Goal: Obtain resource: Download file/media

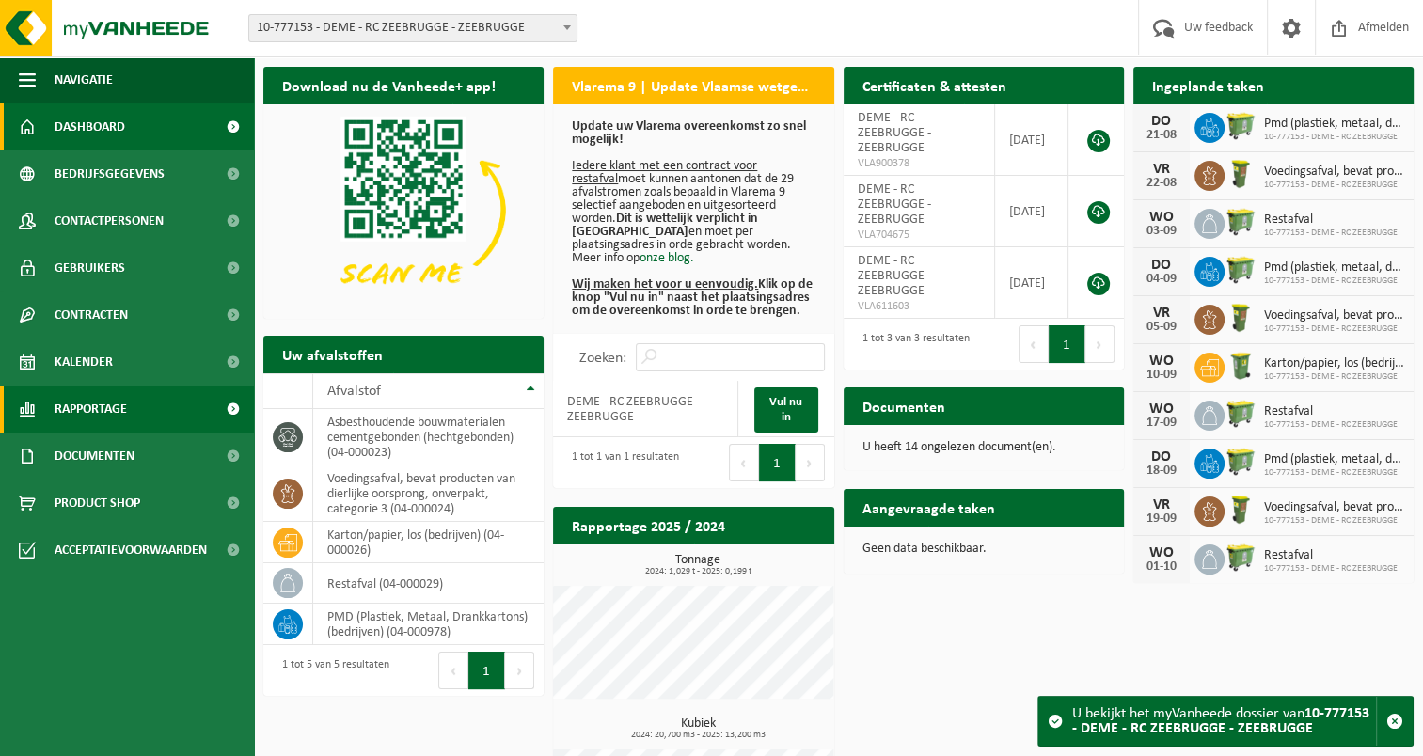
click at [222, 406] on span at bounding box center [233, 409] width 42 height 47
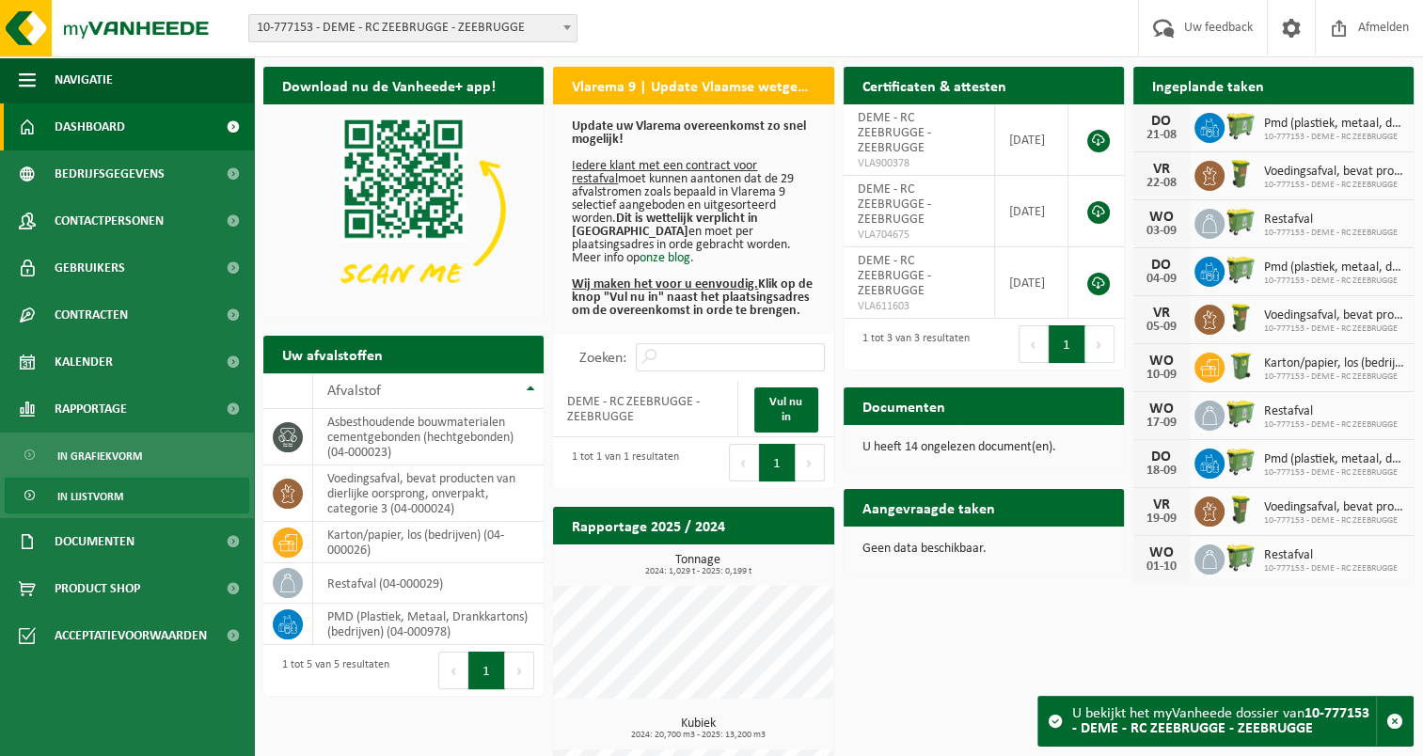
click at [87, 489] on span "In lijstvorm" at bounding box center [90, 497] width 66 height 36
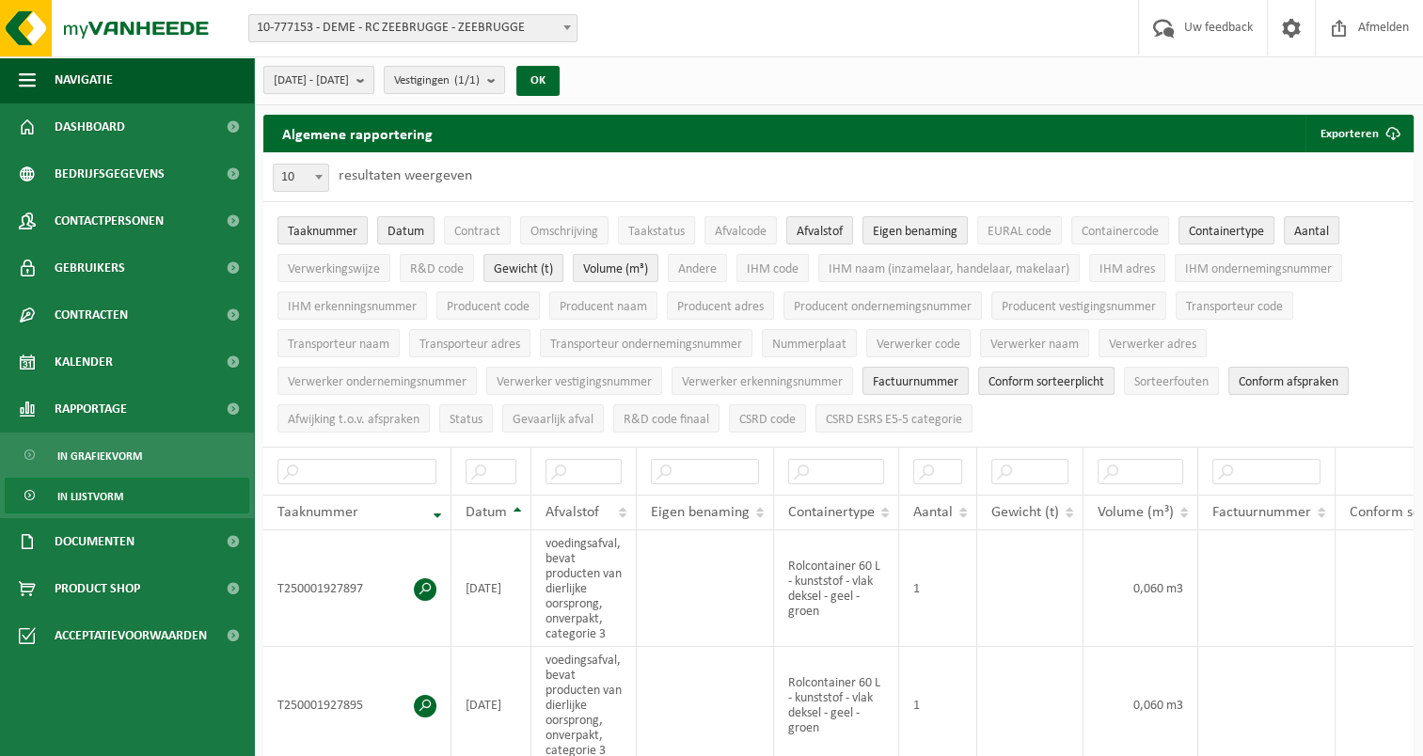
click at [373, 86] on b "submit" at bounding box center [364, 80] width 17 height 26
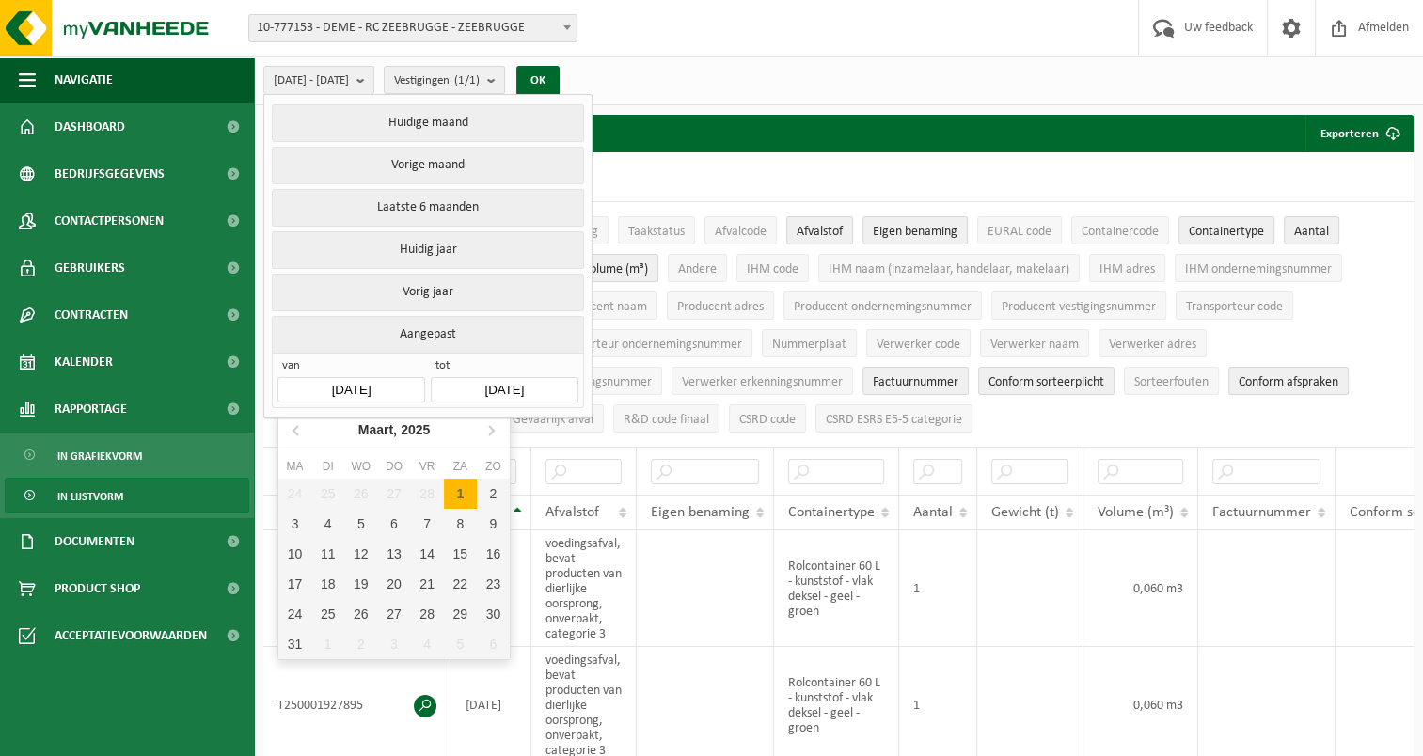
click at [393, 379] on input "[DATE]" at bounding box center [350, 389] width 147 height 25
click at [499, 440] on icon at bounding box center [491, 430] width 30 height 30
click at [326, 488] on div "1" at bounding box center [327, 494] width 33 height 30
type input "2025-04-01"
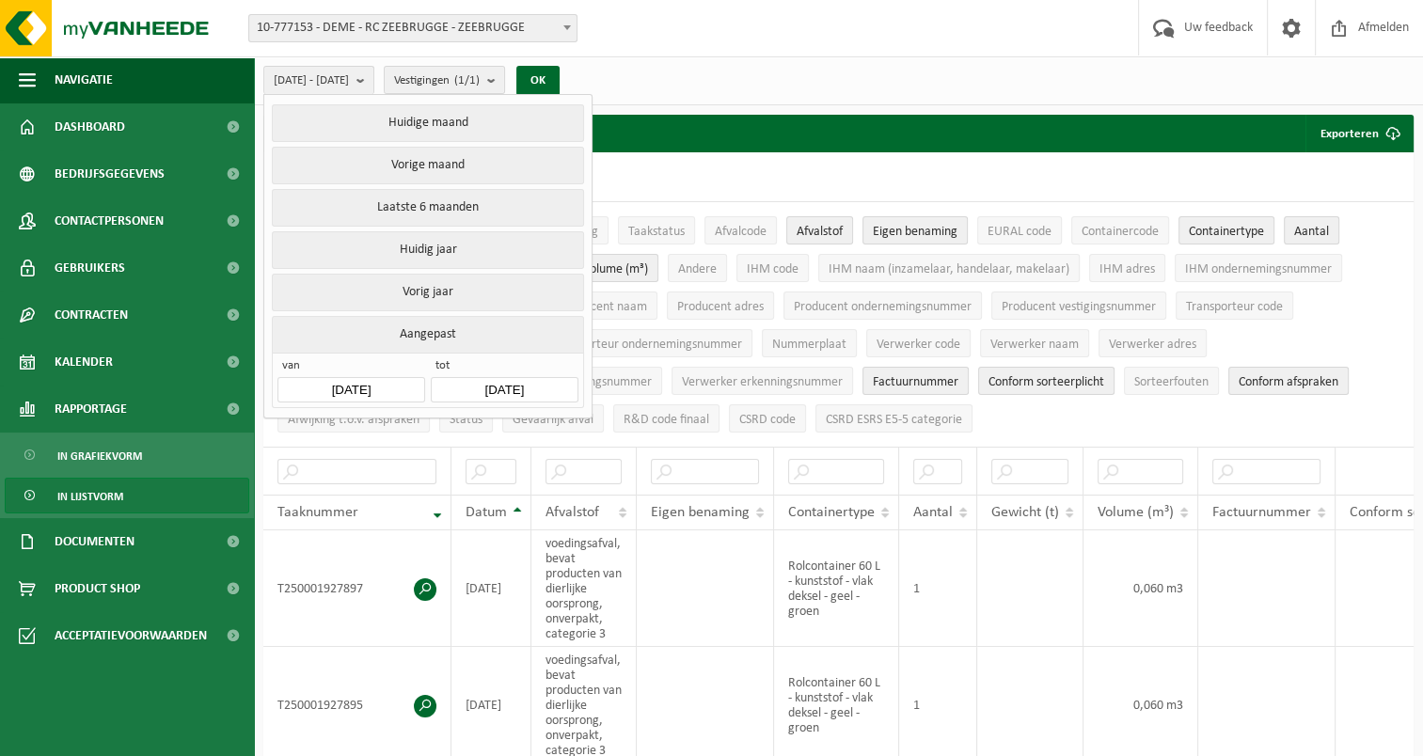
click at [482, 387] on input "2025-08-21" at bounding box center [504, 389] width 147 height 25
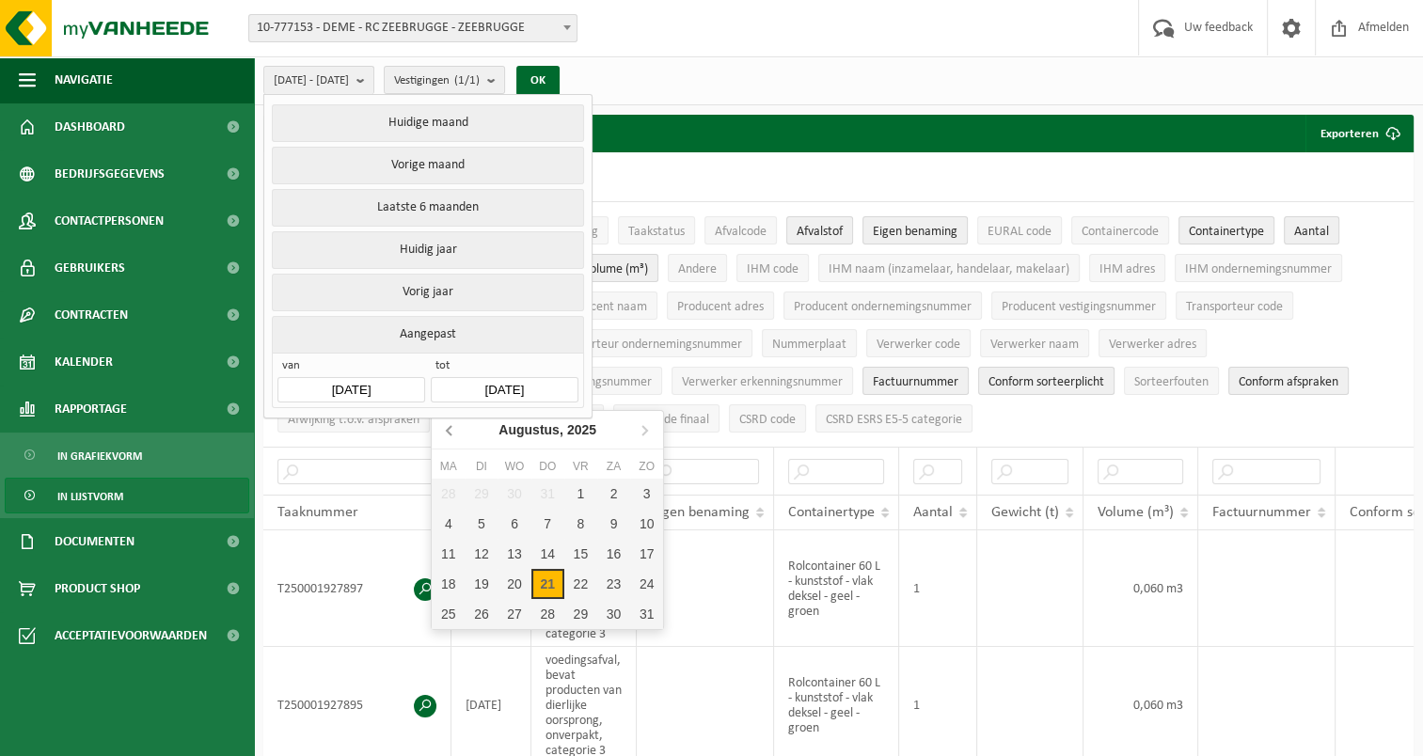
click at [454, 433] on icon at bounding box center [450, 430] width 30 height 30
click at [455, 643] on div "30" at bounding box center [448, 644] width 33 height 30
type input "2025-06-30"
type input "2025-04-01"
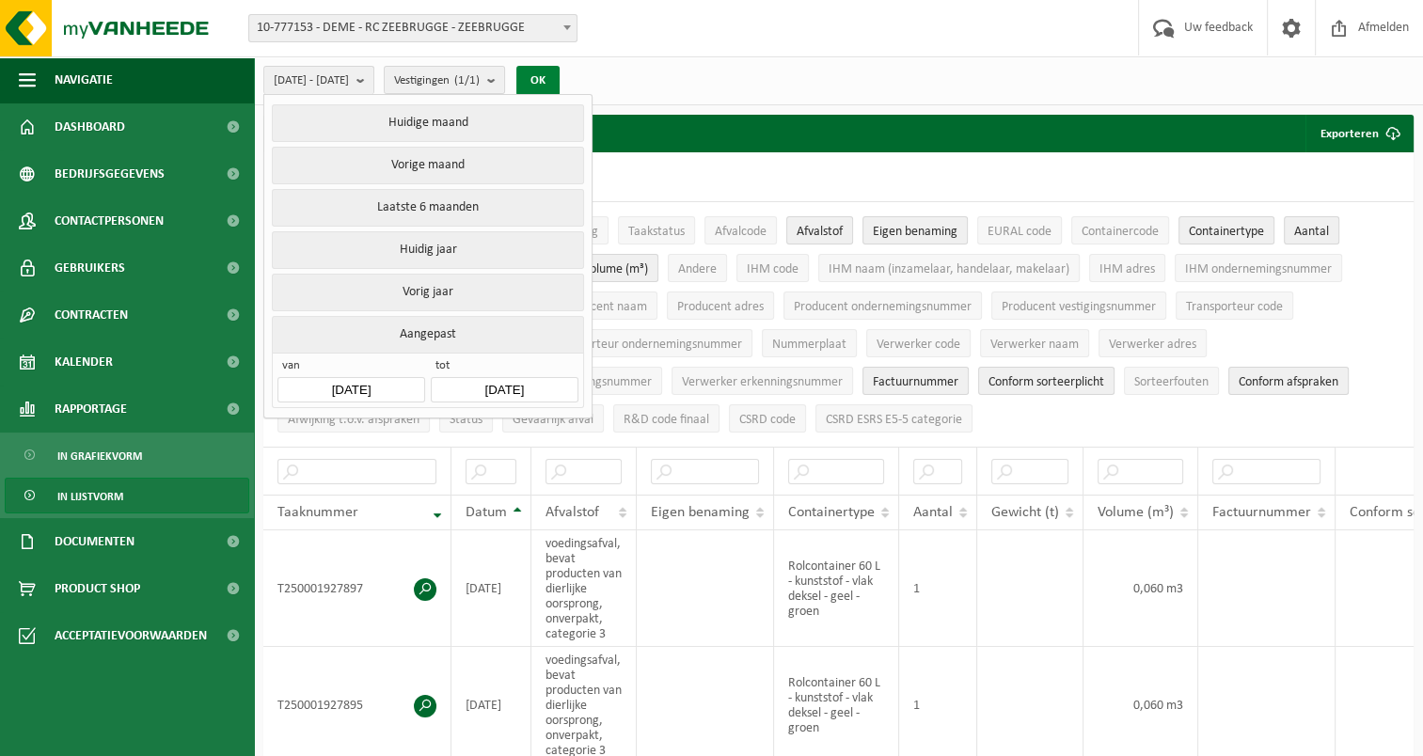
click at [560, 87] on button "OK" at bounding box center [537, 81] width 43 height 30
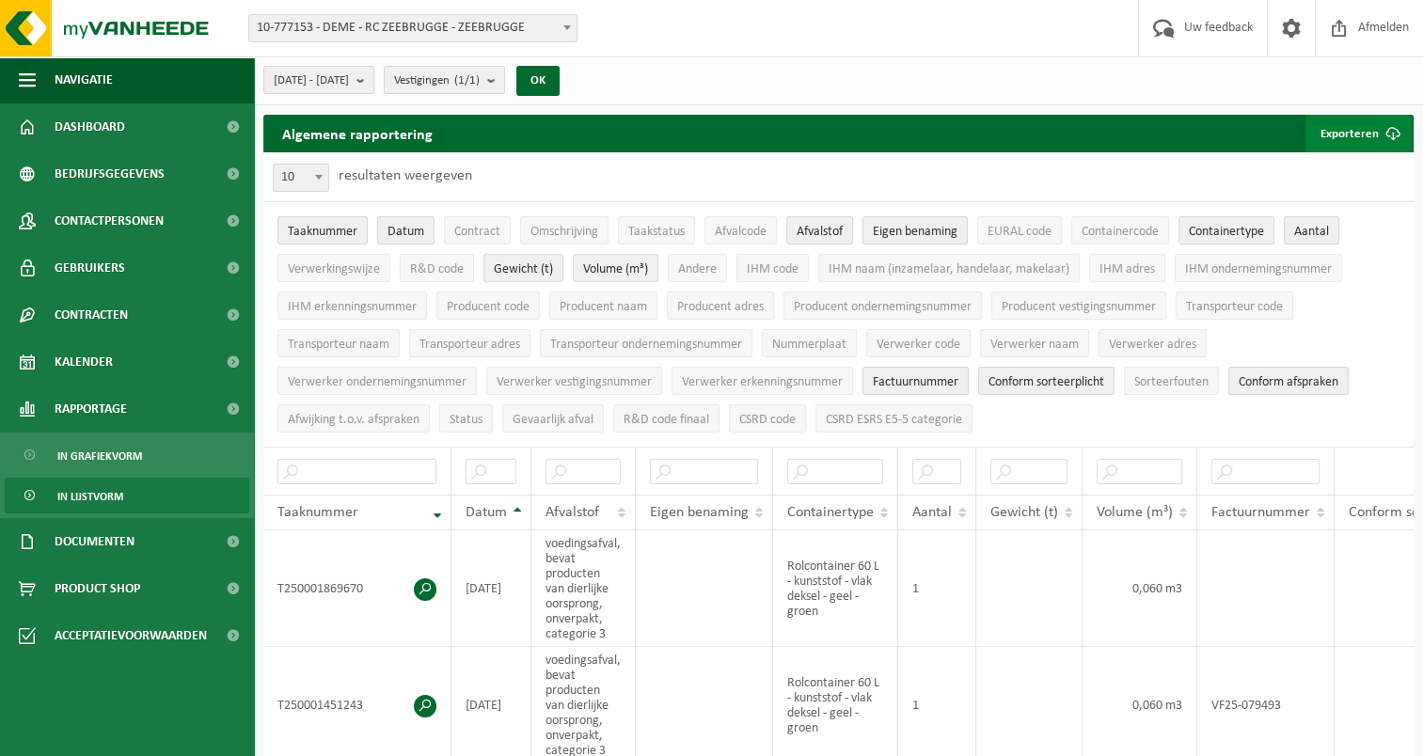
click at [1354, 143] on button "Exporteren" at bounding box center [1358, 134] width 106 height 38
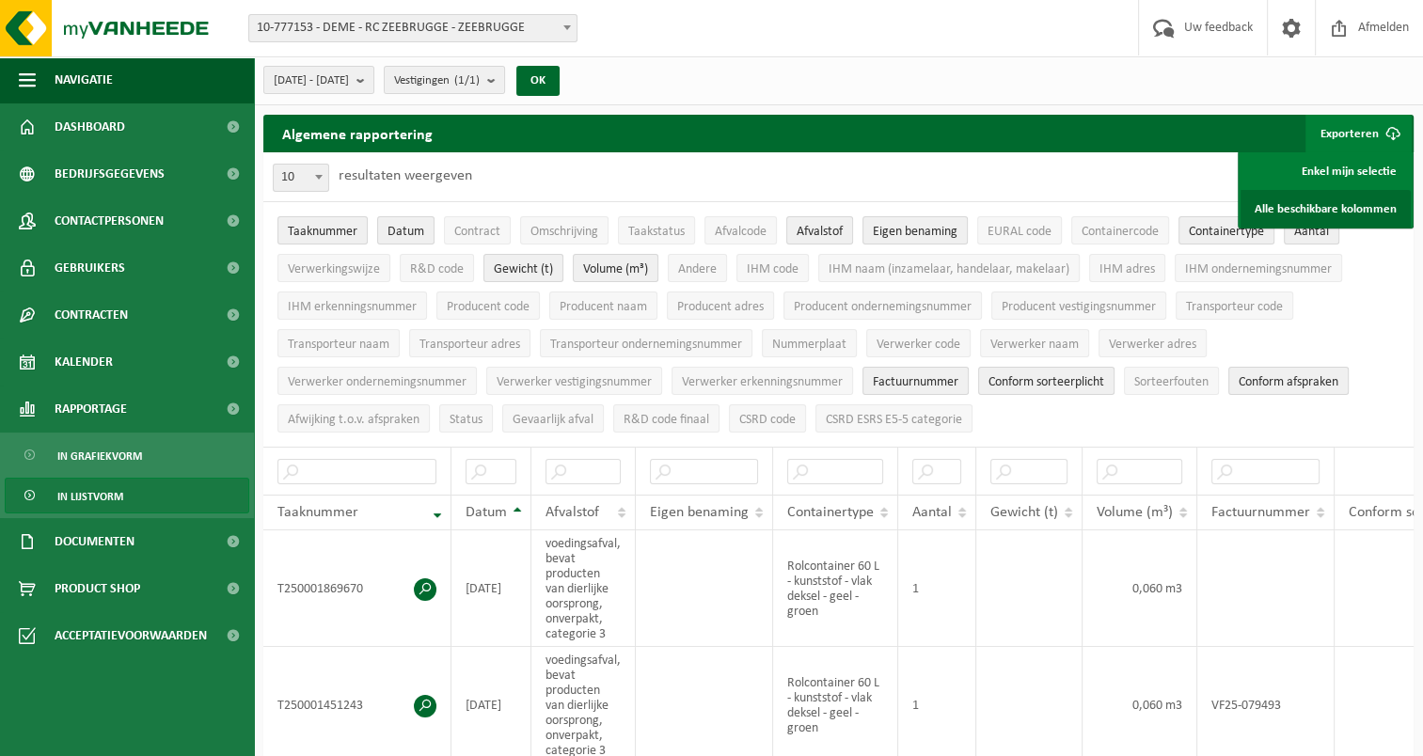
click at [1332, 202] on link "Alle beschikbare kolommen" at bounding box center [1326, 209] width 170 height 38
click at [480, 83] on span "Vestigingen (1/1)" at bounding box center [437, 81] width 86 height 28
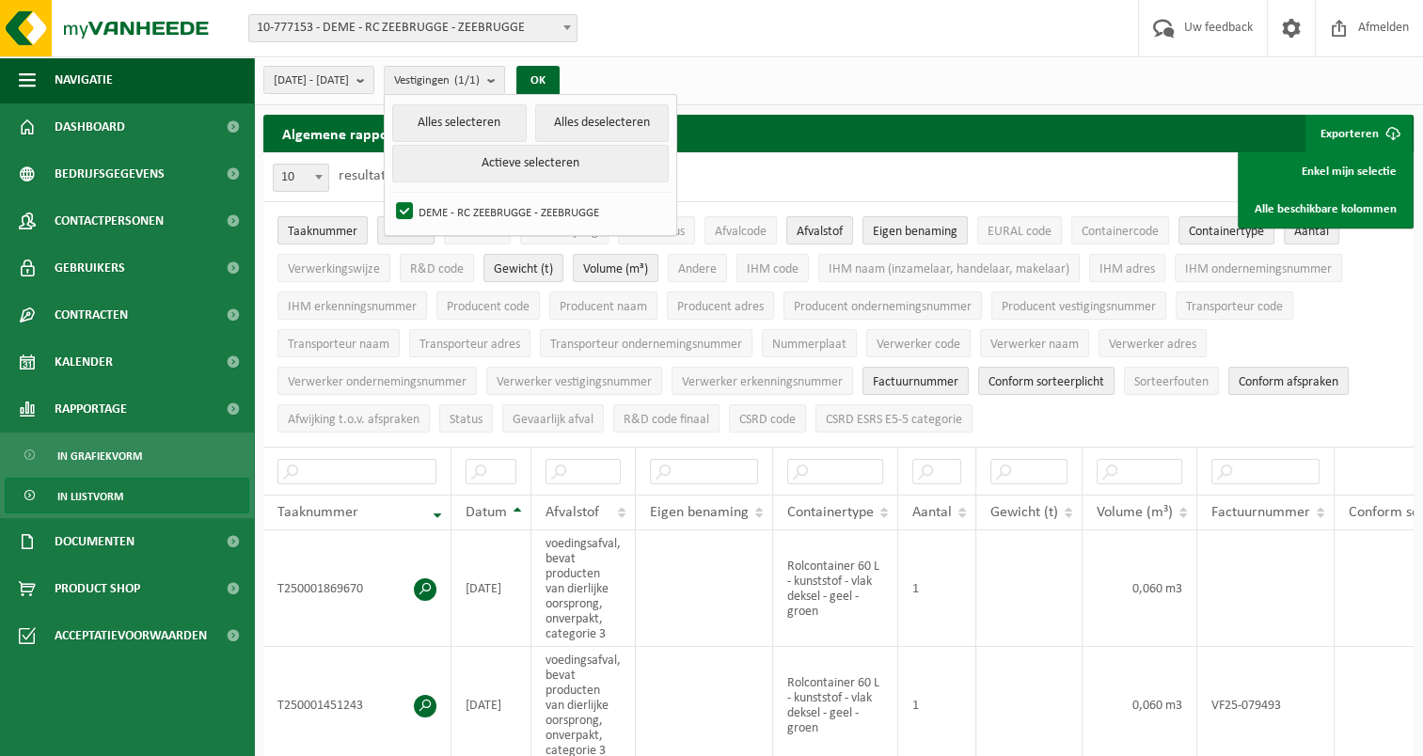
click at [764, 46] on div "Vestiging: 01-059931 - GRC NV - ZWIJNDRECHT 01-050570 - GRC NV - KALLO 10-95789…" at bounding box center [711, 28] width 1423 height 57
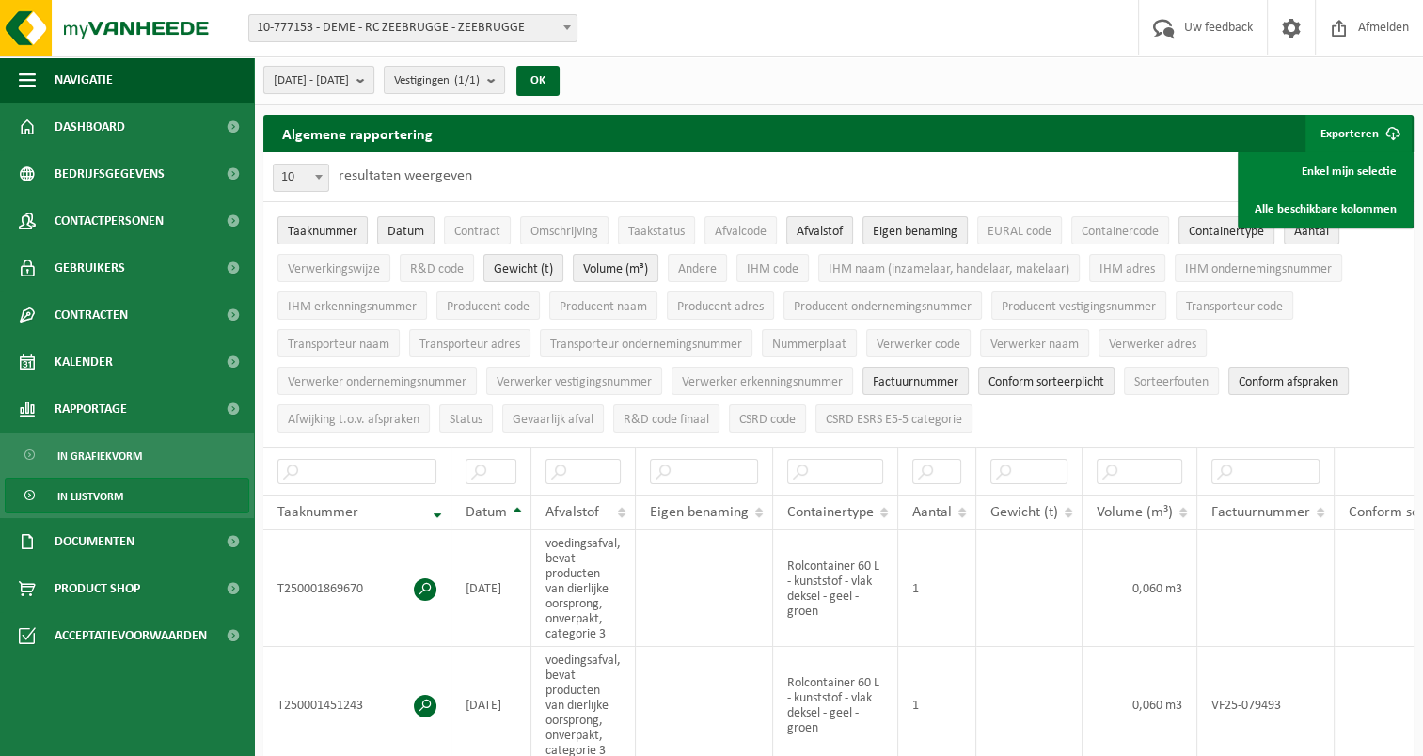
click at [373, 71] on b "submit" at bounding box center [364, 80] width 17 height 26
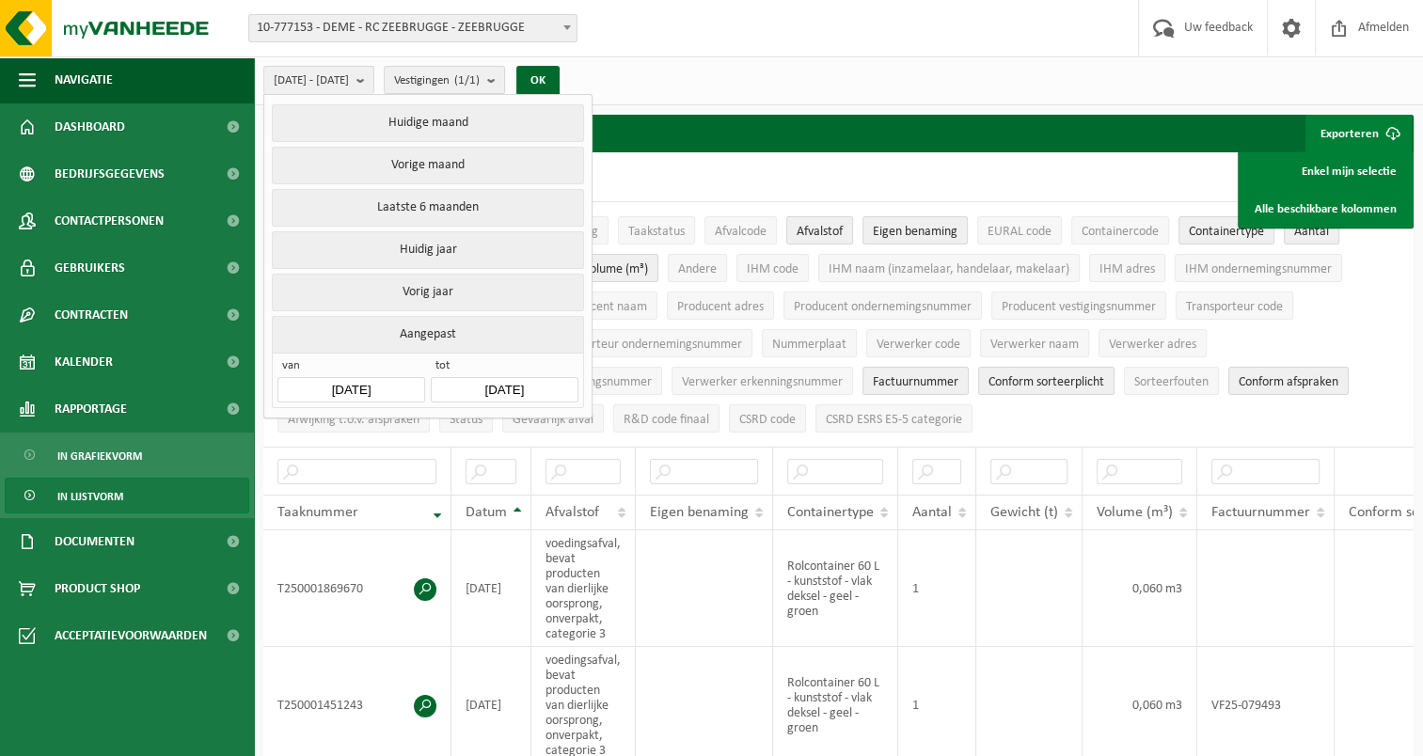
click at [791, 87] on div "2025-04-01 - 2025-06-30 Huidige maand Vorige maand Laatste 6 maanden Huidig jaa…" at bounding box center [838, 80] width 1169 height 49
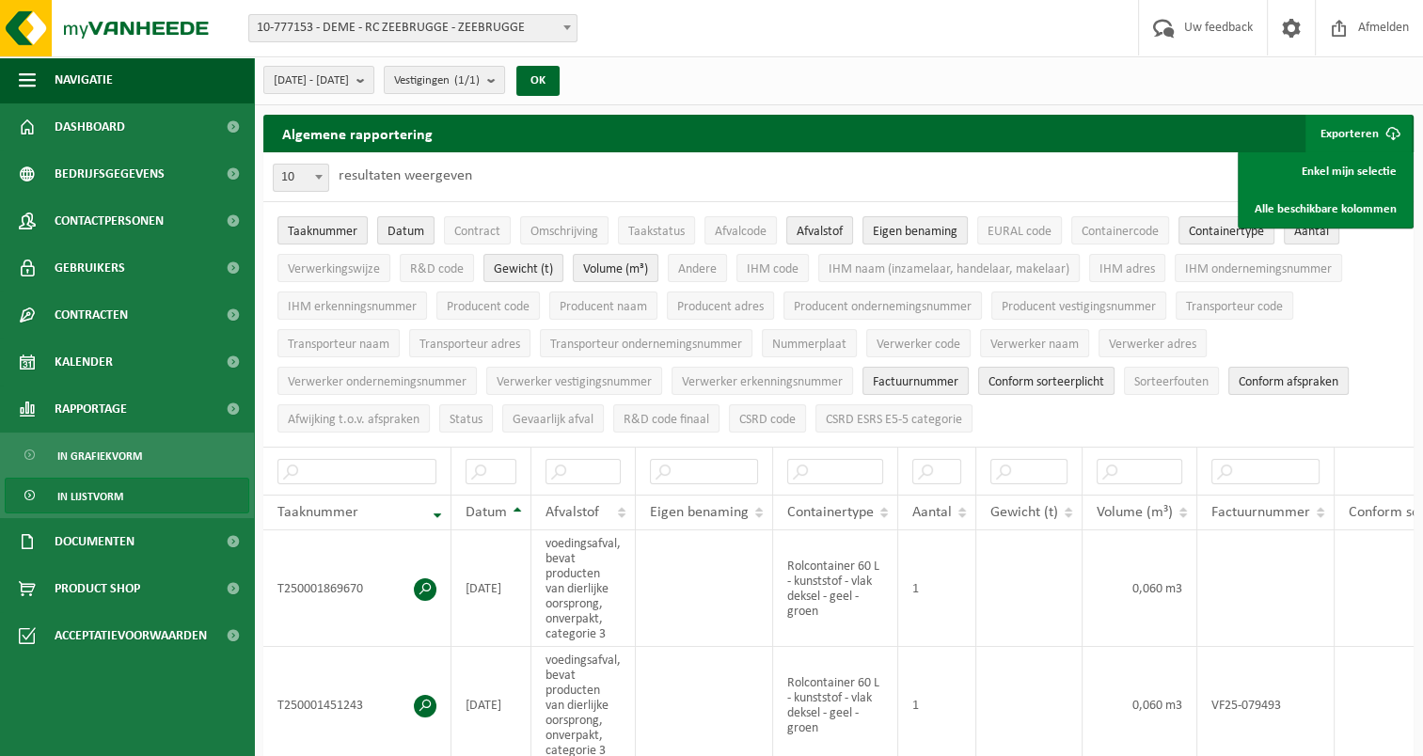
click at [1382, 281] on ul "Taaknummer Datum Contract Omschrijving Taakstatus Afvalcode Afvalstof Eigen ben…" at bounding box center [838, 324] width 1150 height 245
click at [1240, 74] on div "2025-04-01 - 2025-06-30 Huidige maand Vorige maand Laatste 6 maanden Huidig jaa…" at bounding box center [838, 80] width 1169 height 49
click at [452, 15] on span "10-777153 - DEME - RC ZEEBRUGGE - ZEEBRUGGE" at bounding box center [412, 28] width 327 height 26
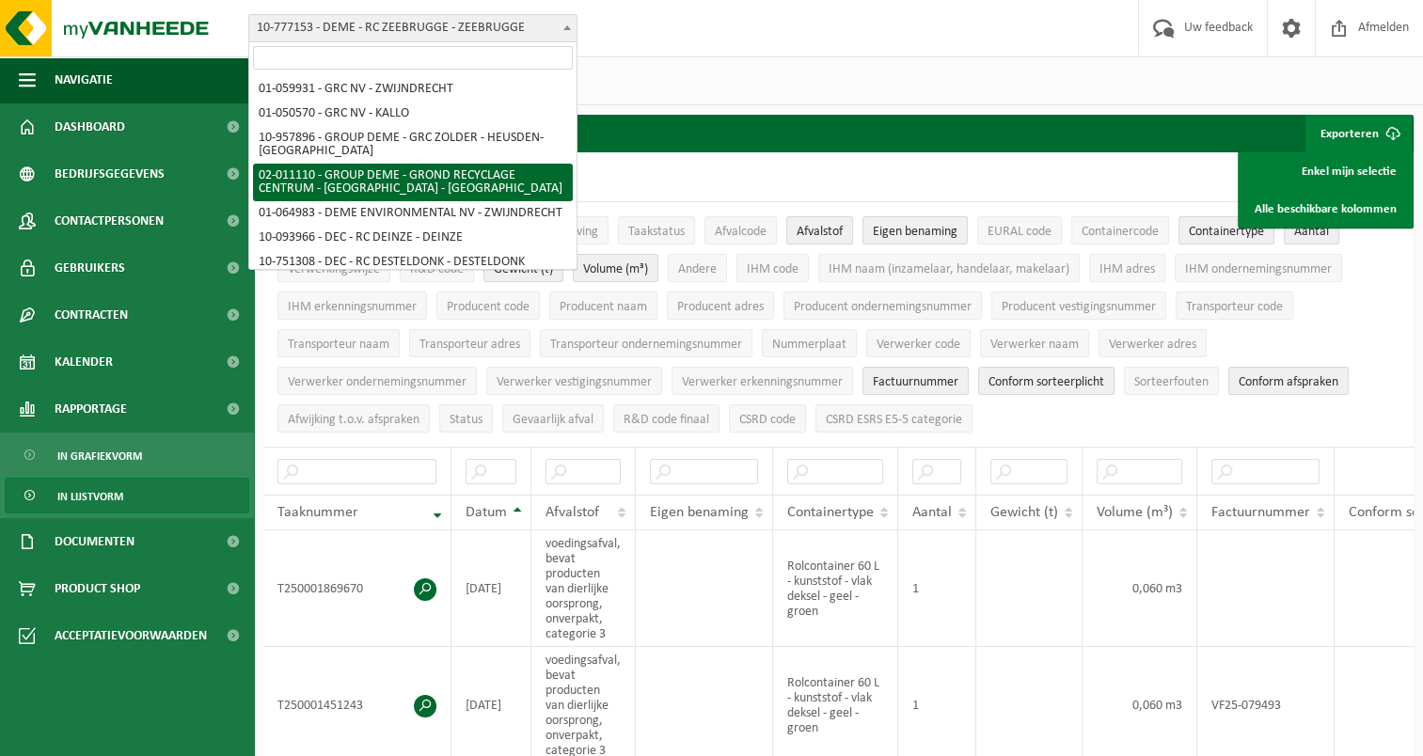
click at [997, 36] on div "Vestiging: 01-059931 - GRC NV - ZWIJNDRECHT 01-050570 - GRC NV - KALLO 10-95789…" at bounding box center [711, 28] width 1423 height 57
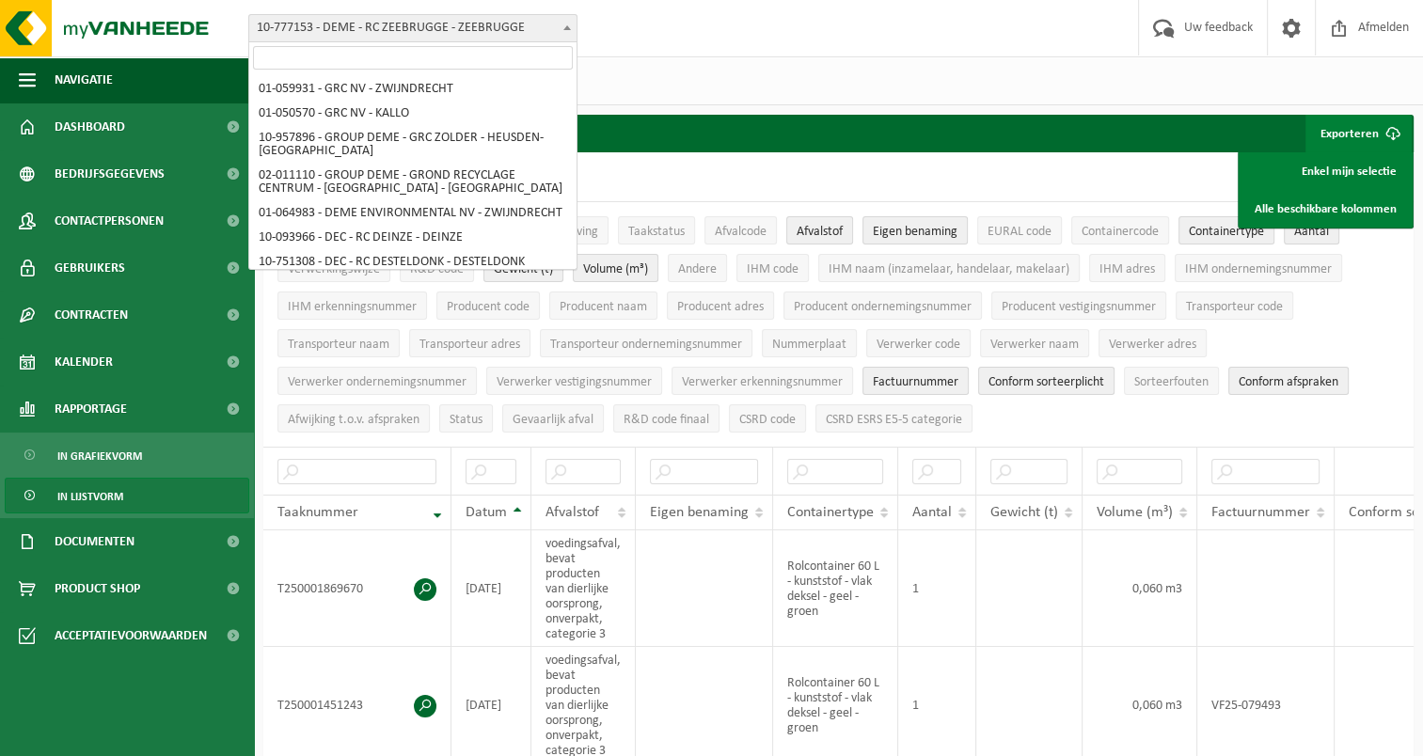
scroll to position [421, 0]
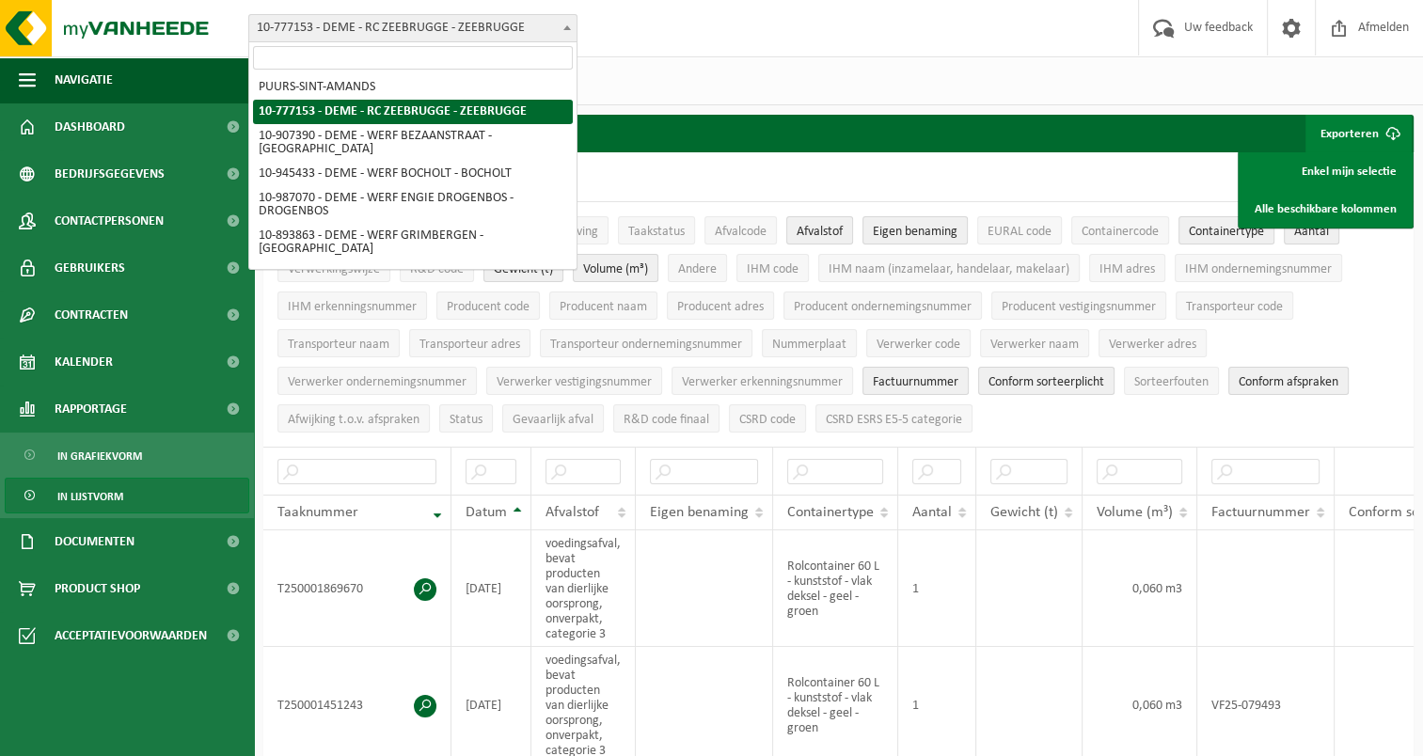
click at [576, 29] on span at bounding box center [567, 27] width 19 height 24
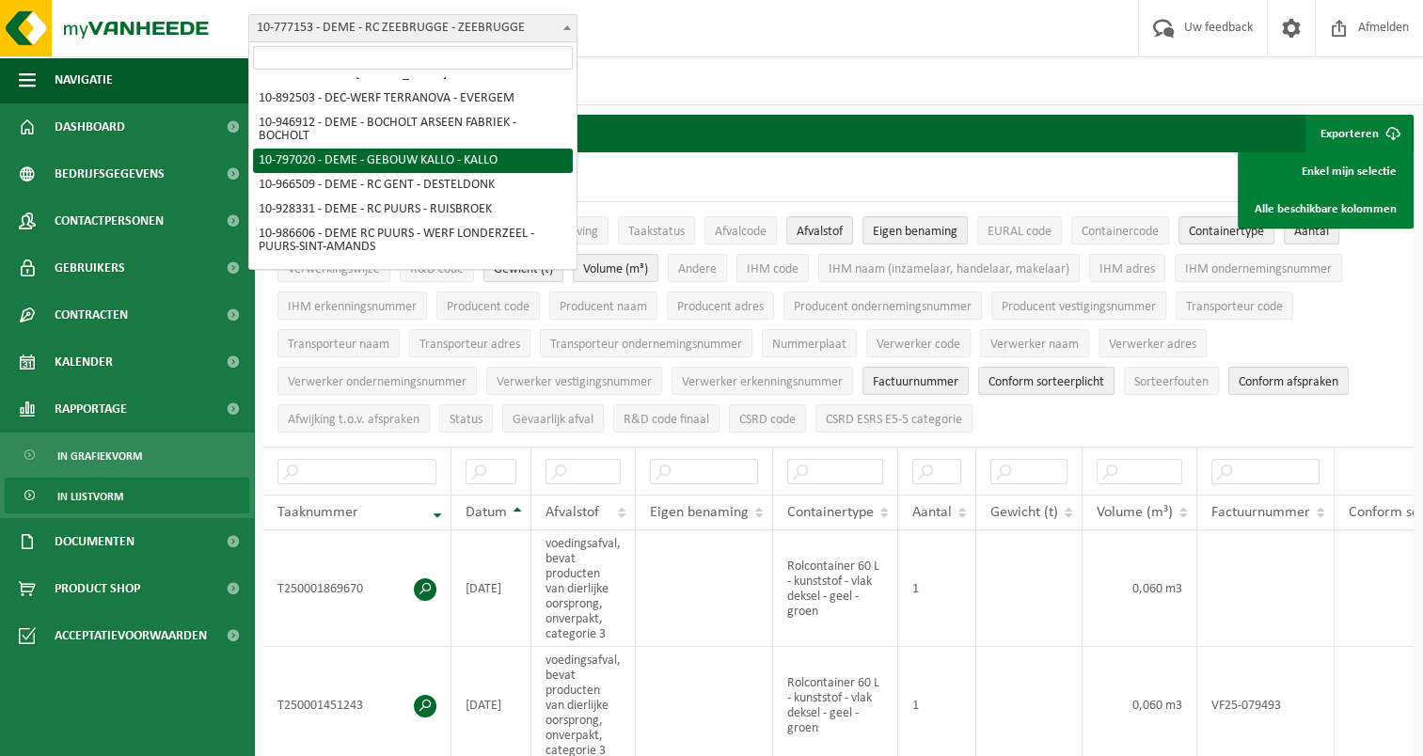
scroll to position [260, 0]
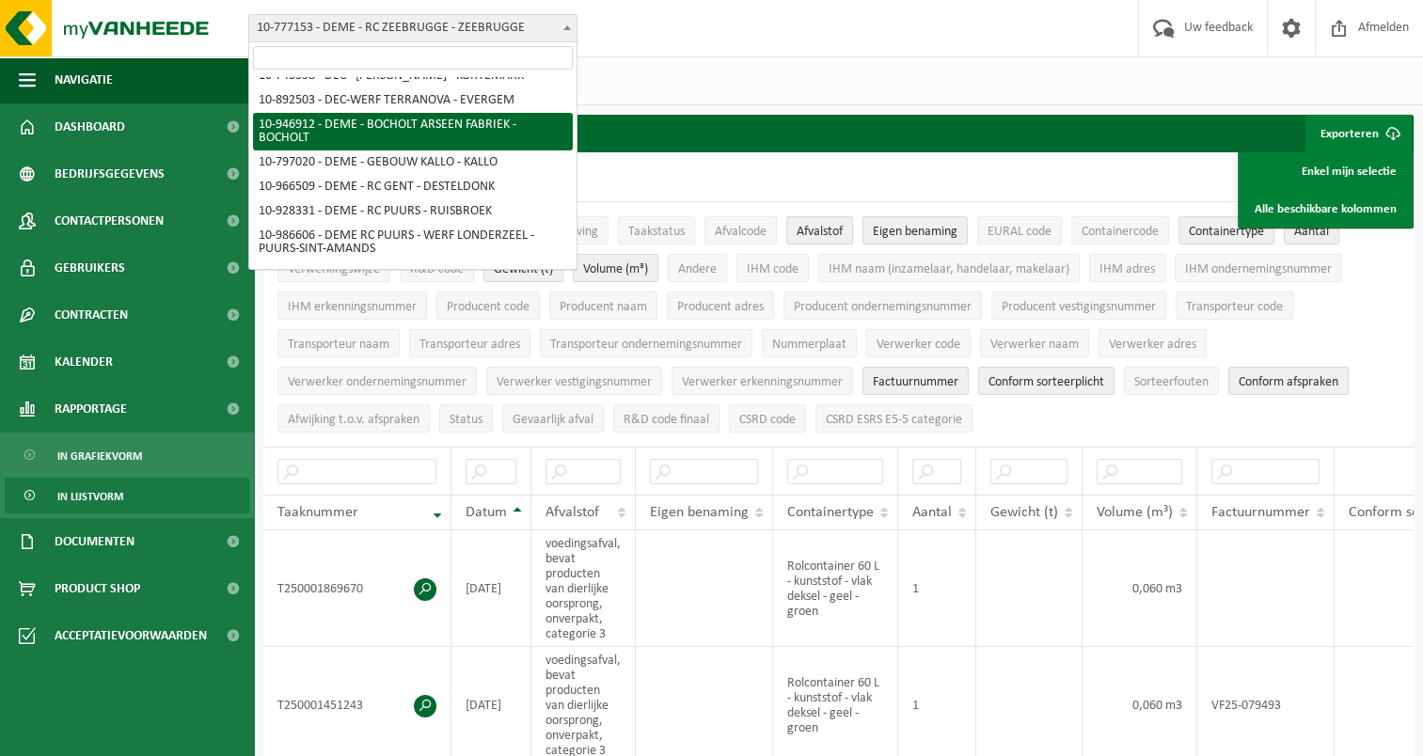
click at [715, 46] on div "Vestiging: 01-059931 - GRC NV - ZWIJNDRECHT 01-050570 - GRC NV - KALLO 10-95789…" at bounding box center [711, 28] width 1423 height 57
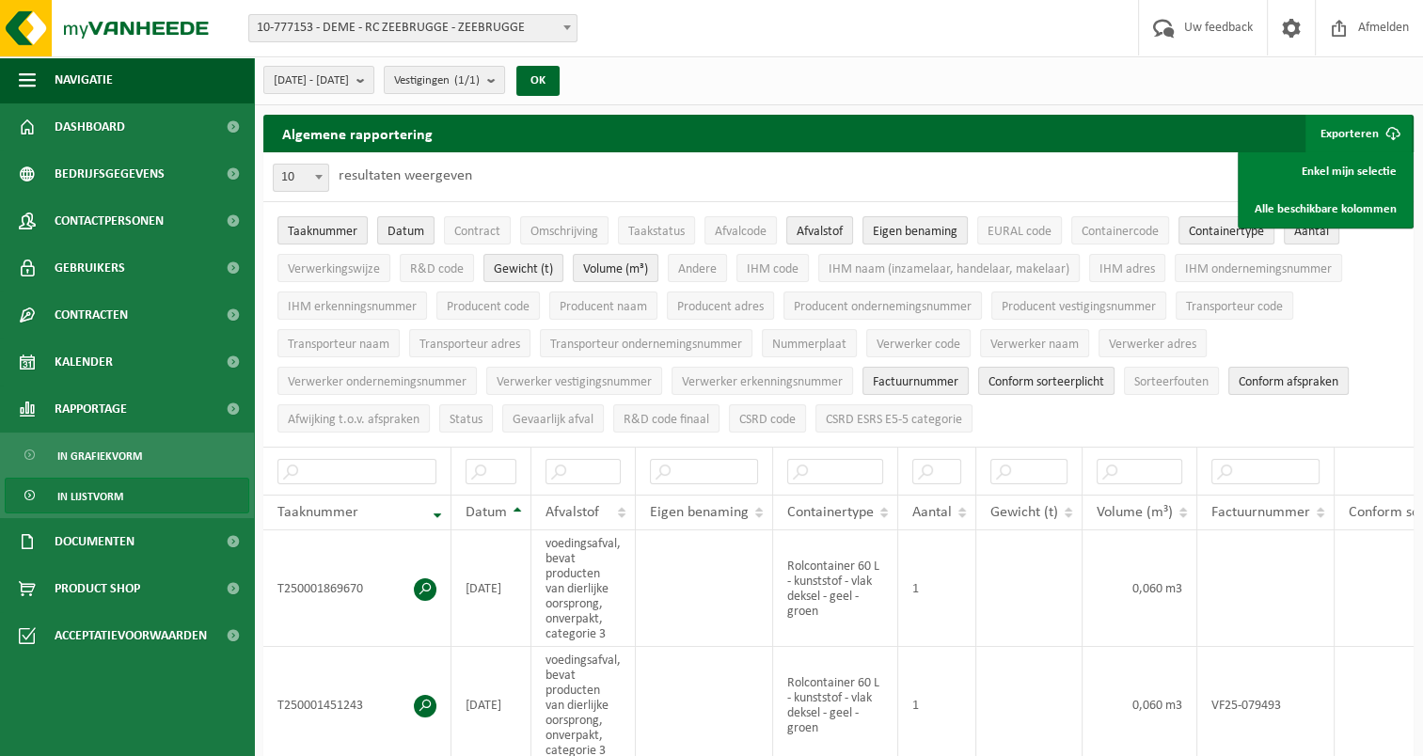
click at [1083, 76] on div "2025-04-01 - 2025-06-30 Huidige maand Vorige maand Laatste 6 maanden Huidig jaa…" at bounding box center [838, 80] width 1169 height 49
